Goal: Task Accomplishment & Management: Use online tool/utility

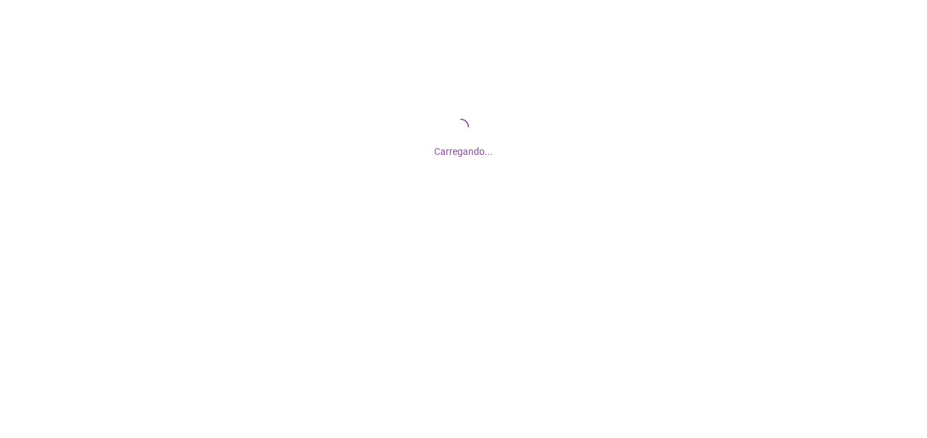
drag, startPoint x: 0, startPoint y: 0, endPoint x: 301, endPoint y: 47, distance: 304.6
click at [301, 47] on div "Carregando..." at bounding box center [463, 136] width 927 height 273
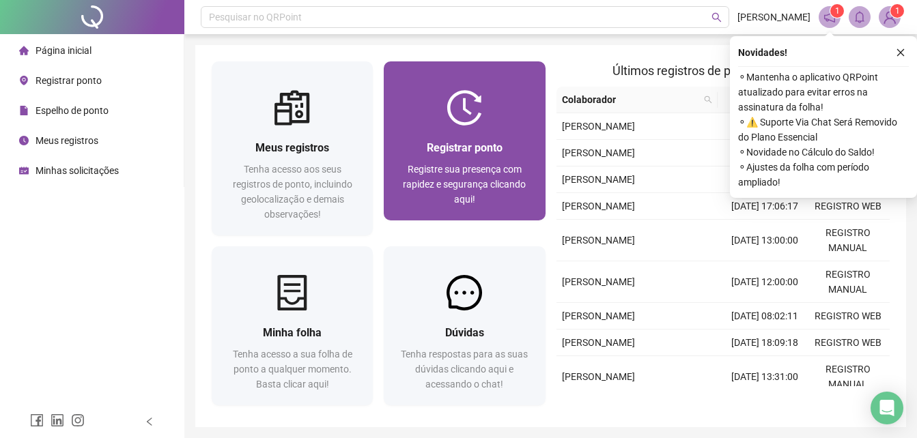
click at [470, 117] on img at bounding box center [463, 107] width 35 height 35
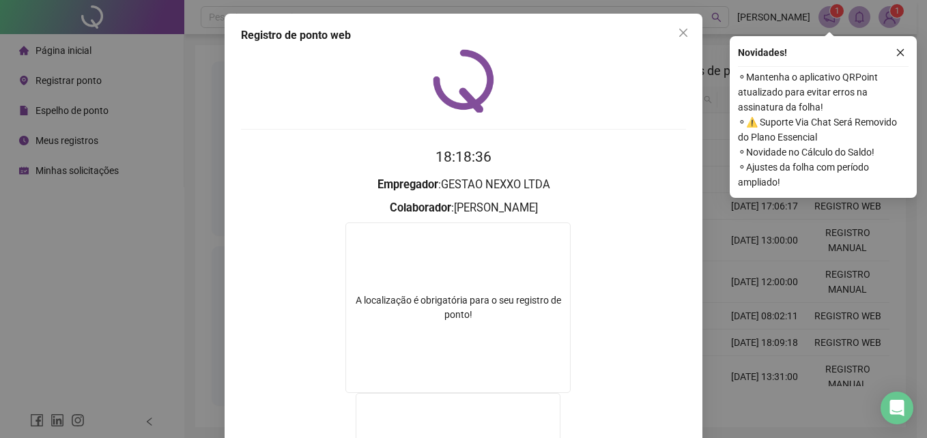
click at [727, 236] on div "Registro de ponto web 18:18:36 Empregador : GESTAO NEXXO LTDA Colaborador : [PE…" at bounding box center [463, 219] width 927 height 438
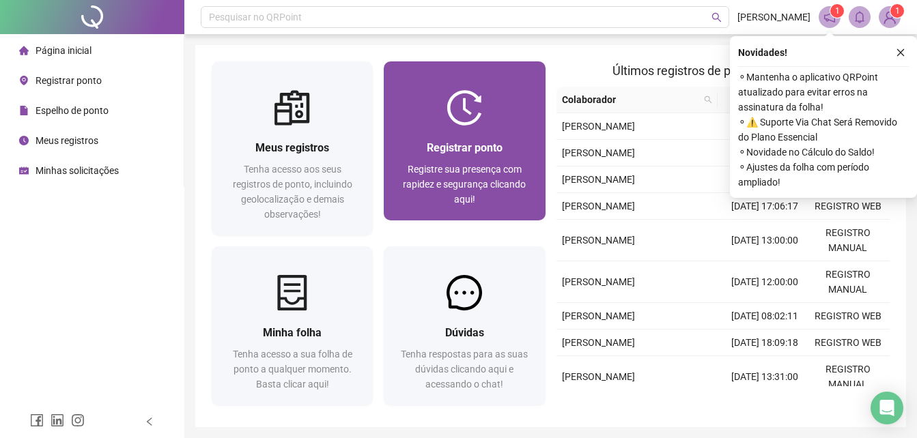
click at [462, 173] on span "Registre sua presença com rapidez e segurança clicando aqui!" at bounding box center [464, 184] width 123 height 41
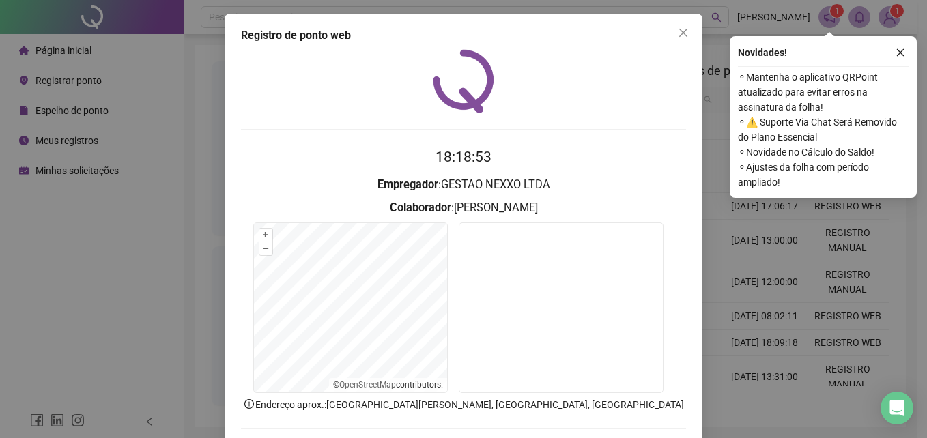
scroll to position [65, 0]
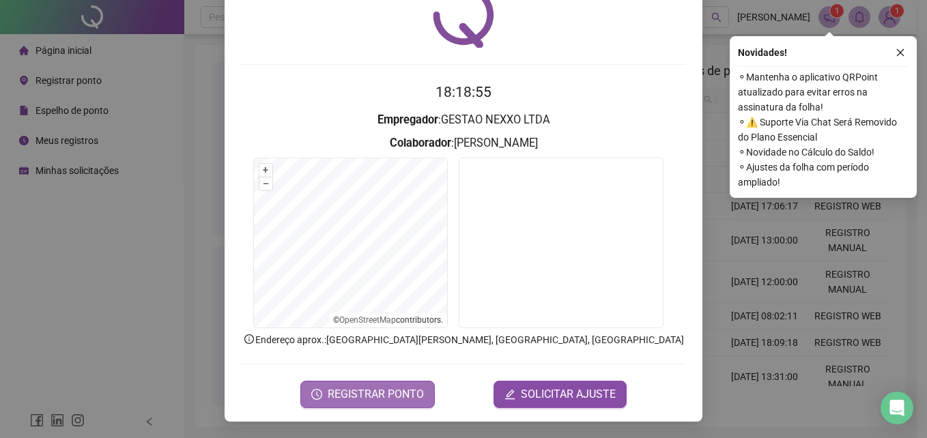
click at [405, 405] on button "REGISTRAR PONTO" at bounding box center [367, 394] width 134 height 27
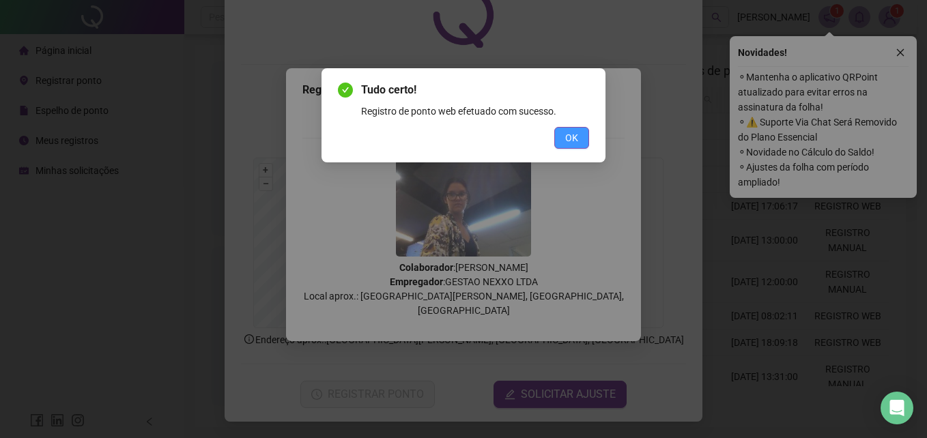
click at [560, 136] on button "OK" at bounding box center [571, 138] width 35 height 22
